Goal: Task Accomplishment & Management: Manage account settings

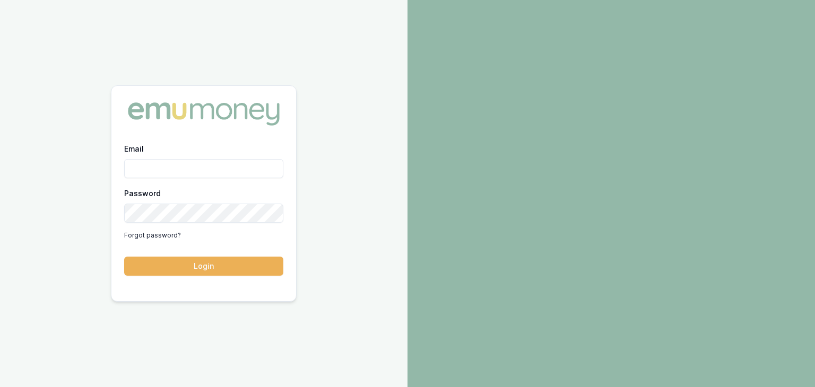
click at [159, 170] on input "Email" at bounding box center [203, 168] width 159 height 19
type input "baron.ketterman@emumoney.com.au"
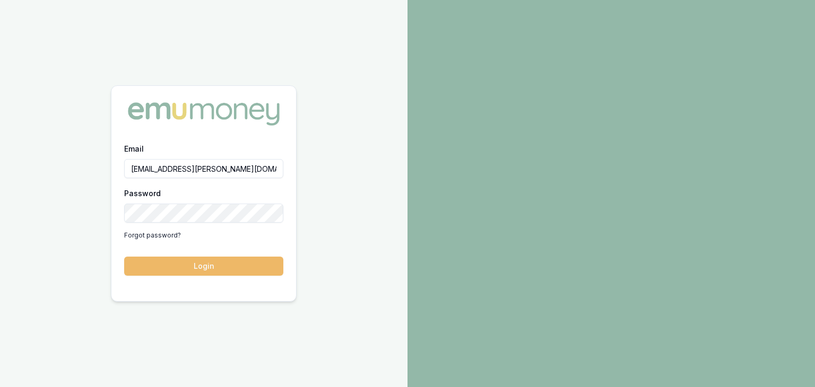
click at [247, 261] on button "Login" at bounding box center [203, 266] width 159 height 19
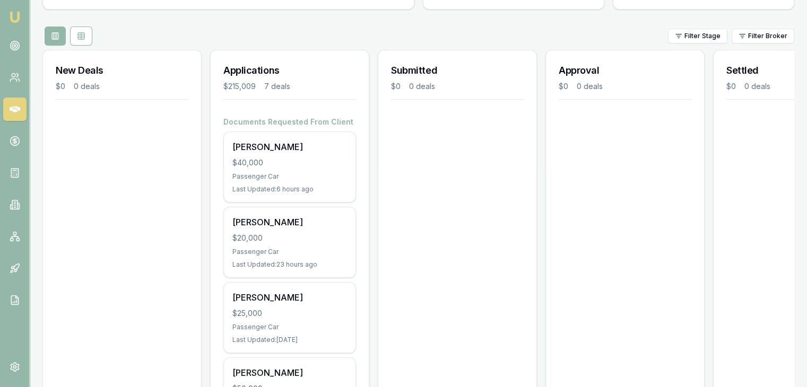
scroll to position [159, 0]
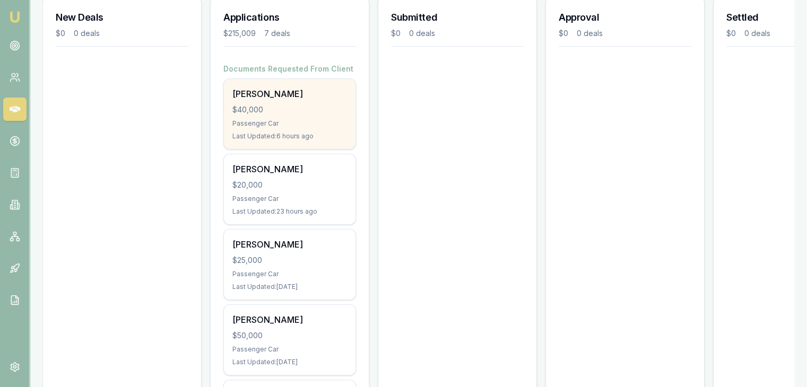
click at [300, 116] on div "Brendan Vaughan $40,000 Passenger Car Last Updated: 6 hours ago" at bounding box center [290, 114] width 132 height 70
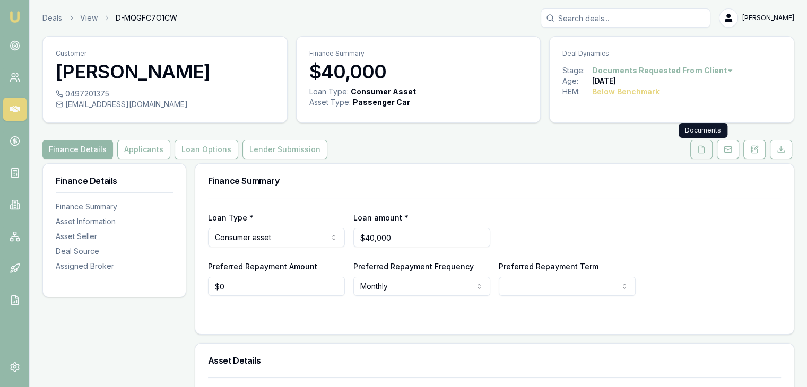
click at [702, 152] on icon at bounding box center [701, 149] width 8 height 8
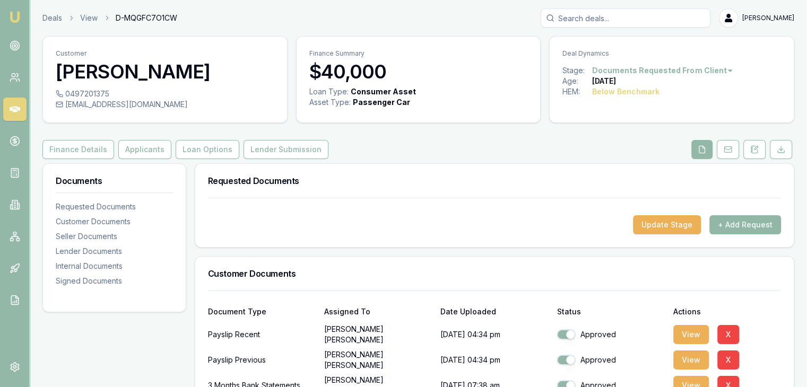
click at [742, 223] on button "+ Add Request" at bounding box center [745, 224] width 72 height 19
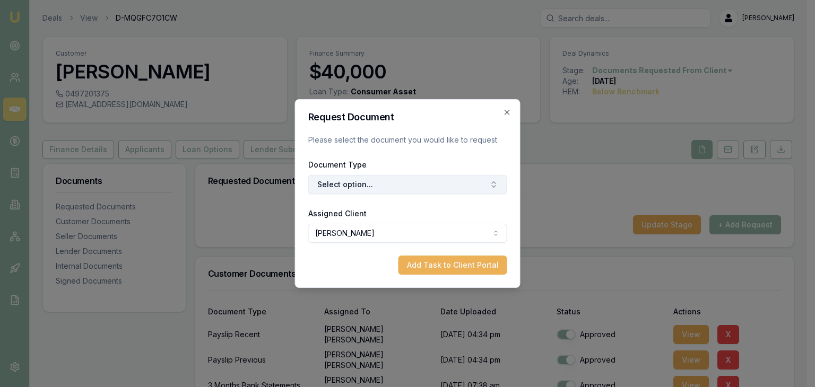
click at [370, 183] on button "Select option..." at bounding box center [407, 184] width 199 height 19
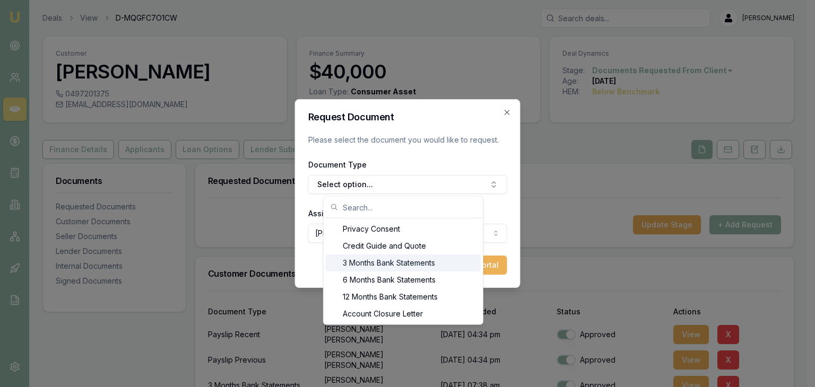
click at [358, 263] on div "3 Months Bank Statements" at bounding box center [403, 263] width 155 height 17
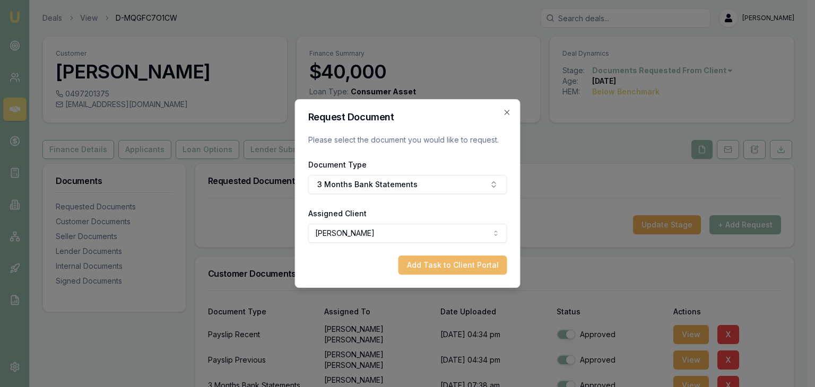
click at [427, 266] on button "Add Task to Client Portal" at bounding box center [452, 265] width 109 height 19
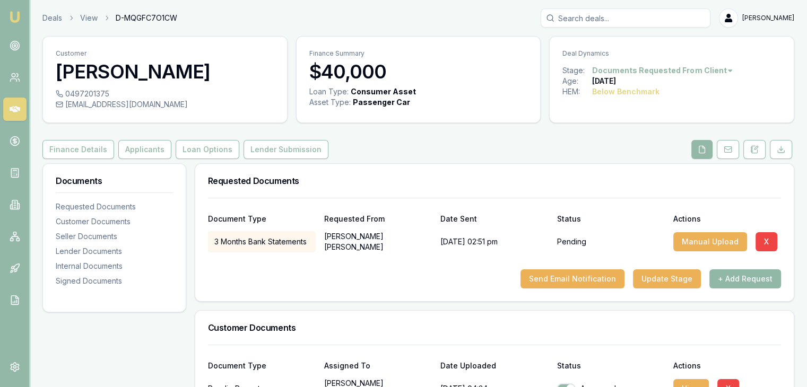
click at [735, 277] on button "+ Add Request" at bounding box center [745, 278] width 72 height 19
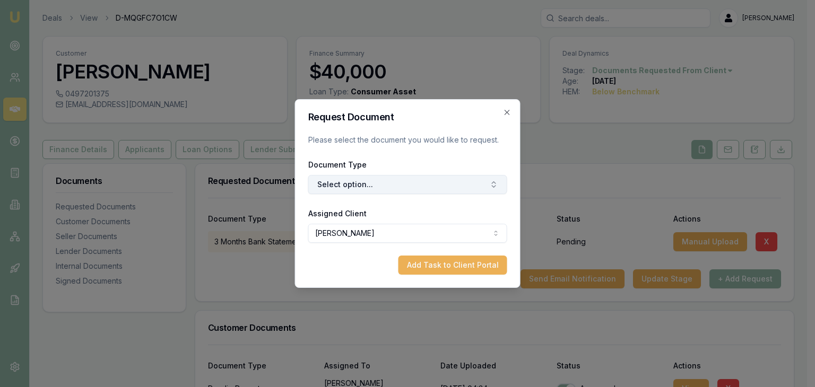
click at [454, 183] on button "Select option..." at bounding box center [407, 184] width 199 height 19
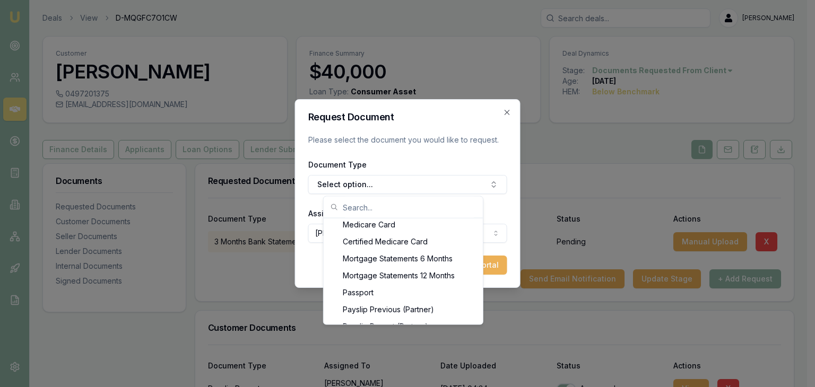
scroll to position [836, 0]
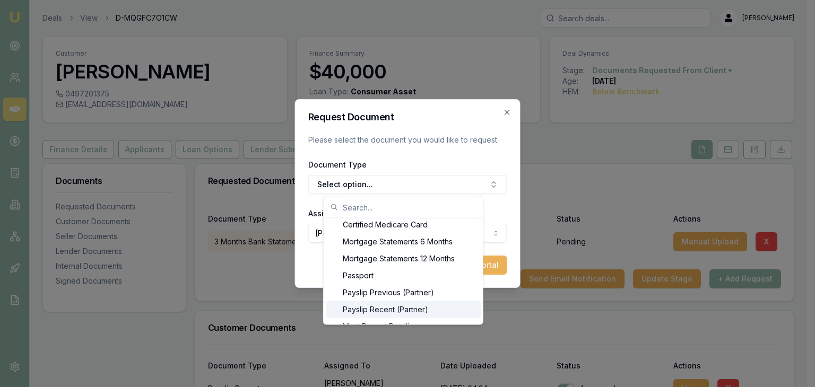
click at [373, 309] on div "Payslip Recent (Partner)" at bounding box center [403, 309] width 155 height 17
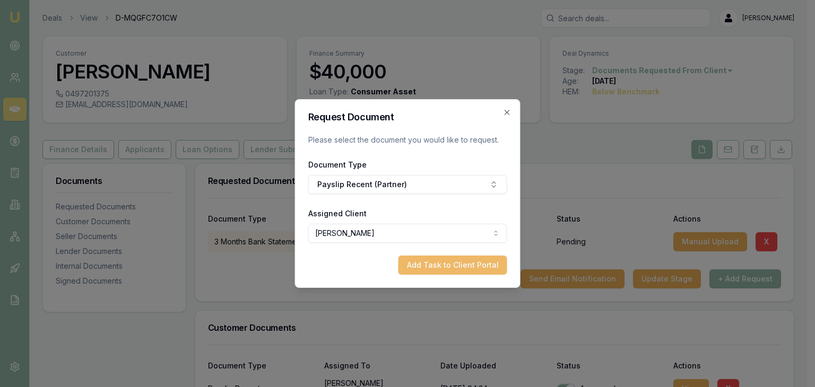
click at [423, 263] on button "Add Task to Client Portal" at bounding box center [452, 265] width 109 height 19
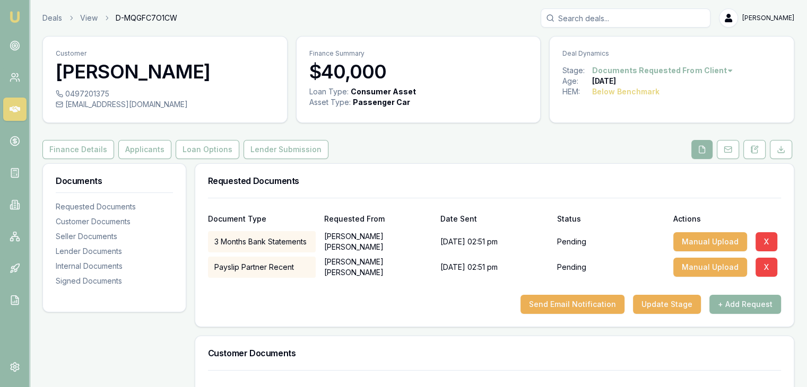
click at [741, 304] on button "+ Add Request" at bounding box center [745, 304] width 72 height 19
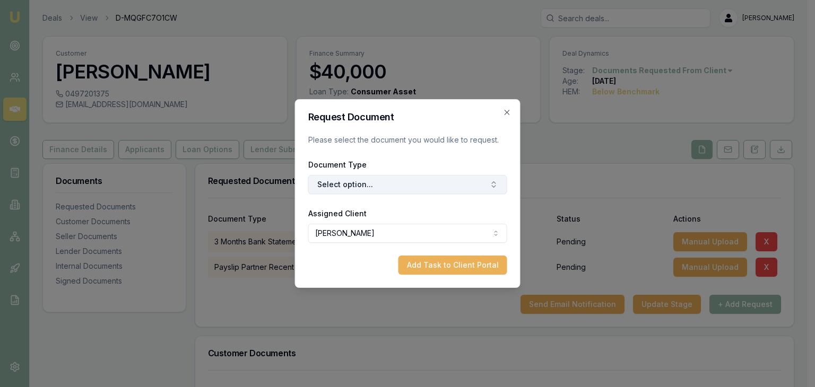
click at [431, 184] on button "Select option..." at bounding box center [407, 184] width 199 height 19
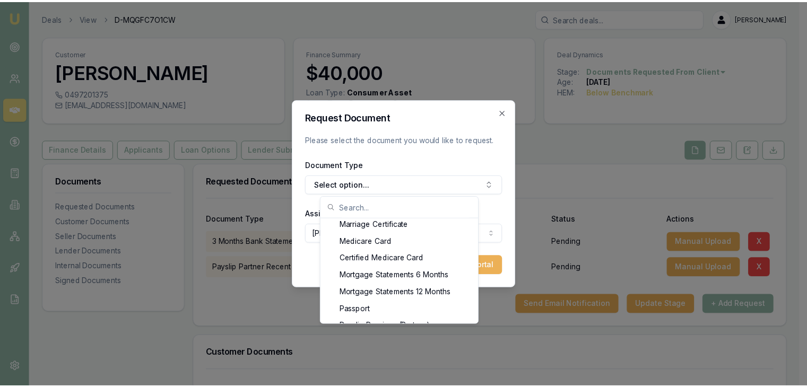
scroll to position [870, 0]
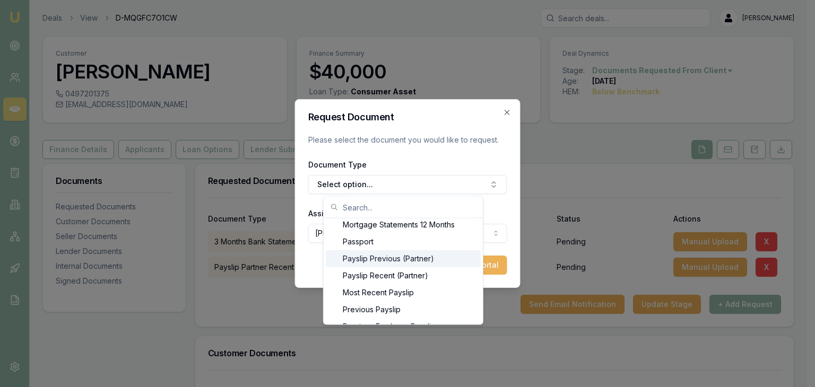
click at [375, 258] on div "Payslip Previous (Partner)" at bounding box center [403, 258] width 155 height 17
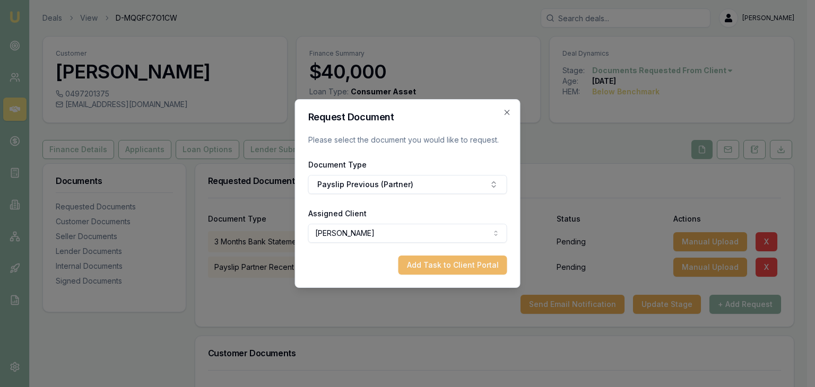
click at [429, 265] on button "Add Task to Client Portal" at bounding box center [452, 265] width 109 height 19
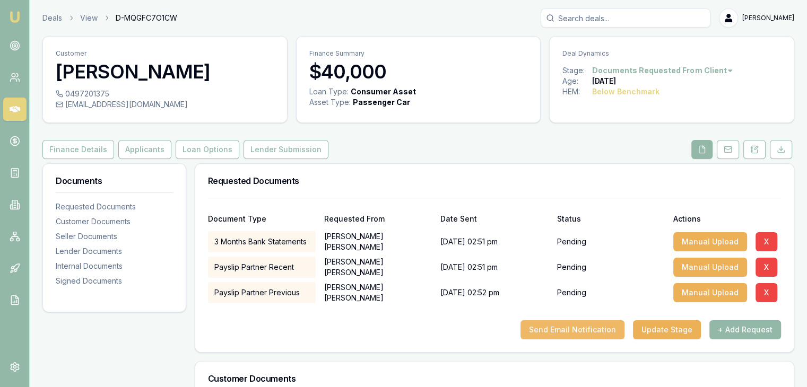
click at [564, 332] on button "Send Email Notification" at bounding box center [572, 329] width 104 height 19
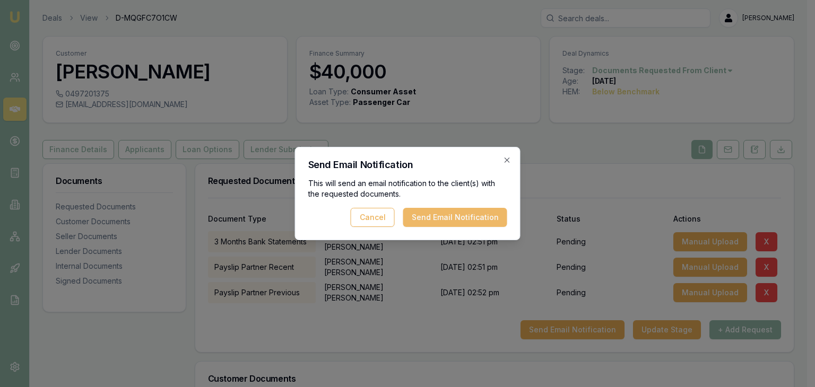
click at [445, 221] on button "Send Email Notification" at bounding box center [455, 217] width 104 height 19
